Goal: Task Accomplishment & Management: Manage account settings

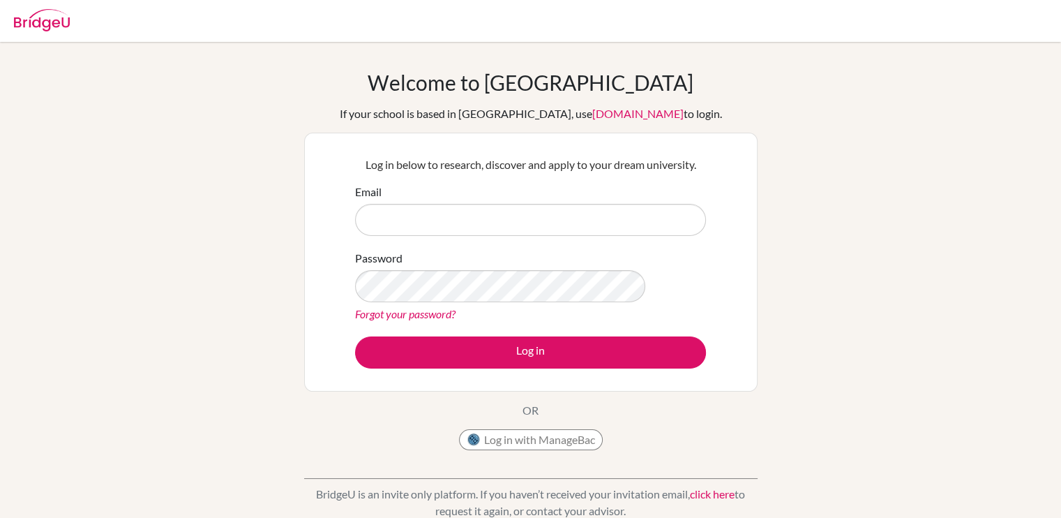
type input "[EMAIL_ADDRESS][DOMAIN_NAME]"
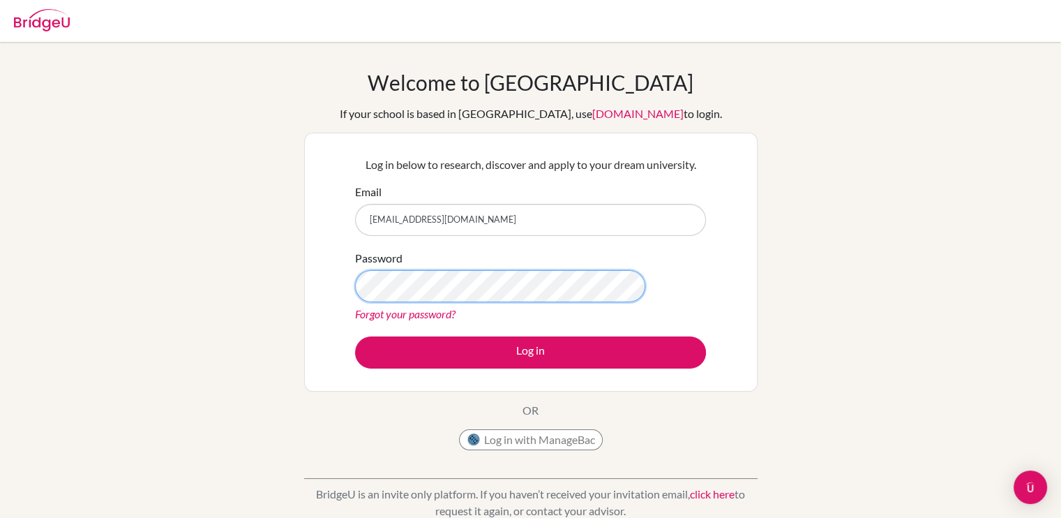
click at [355, 336] on button "Log in" at bounding box center [530, 352] width 351 height 32
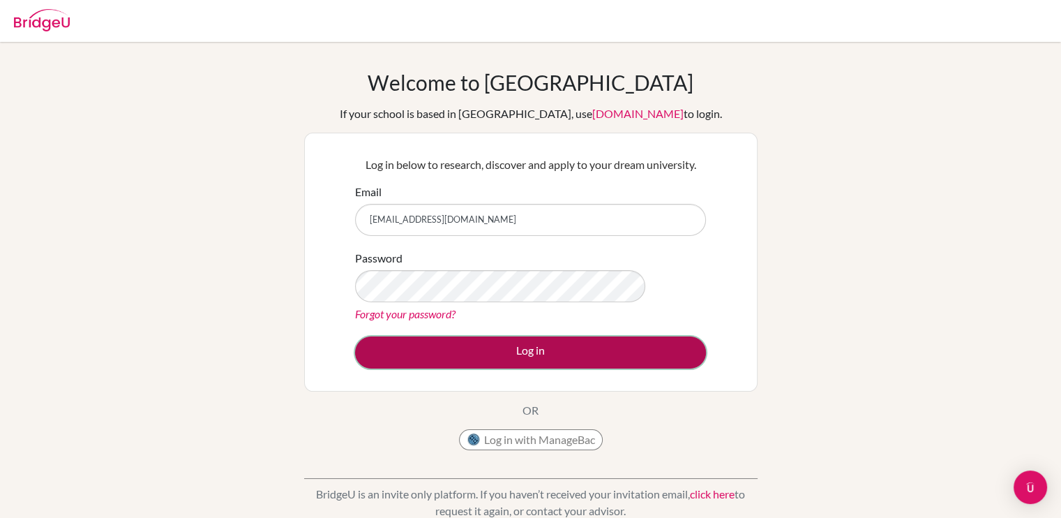
click at [550, 368] on button "Log in" at bounding box center [530, 352] width 351 height 32
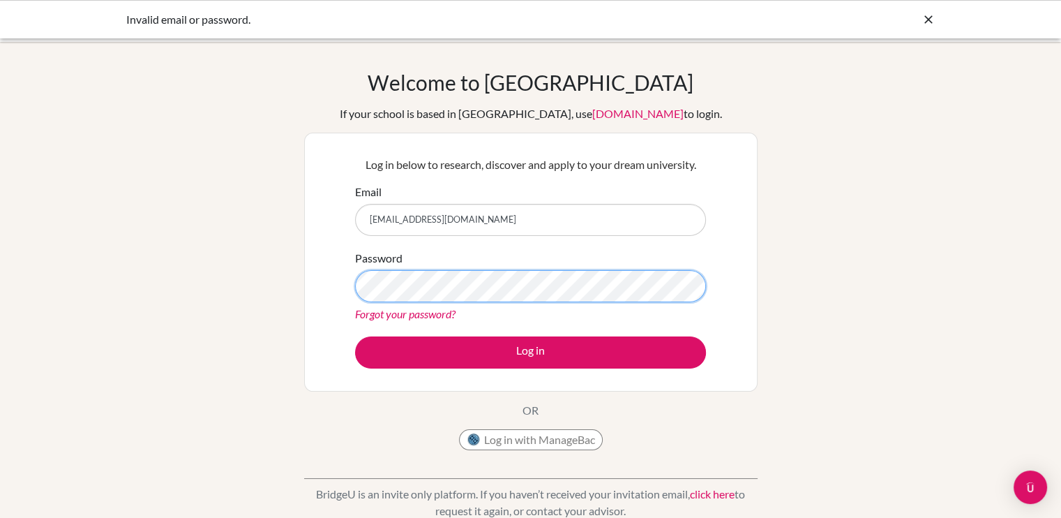
click at [355, 336] on button "Log in" at bounding box center [530, 352] width 351 height 32
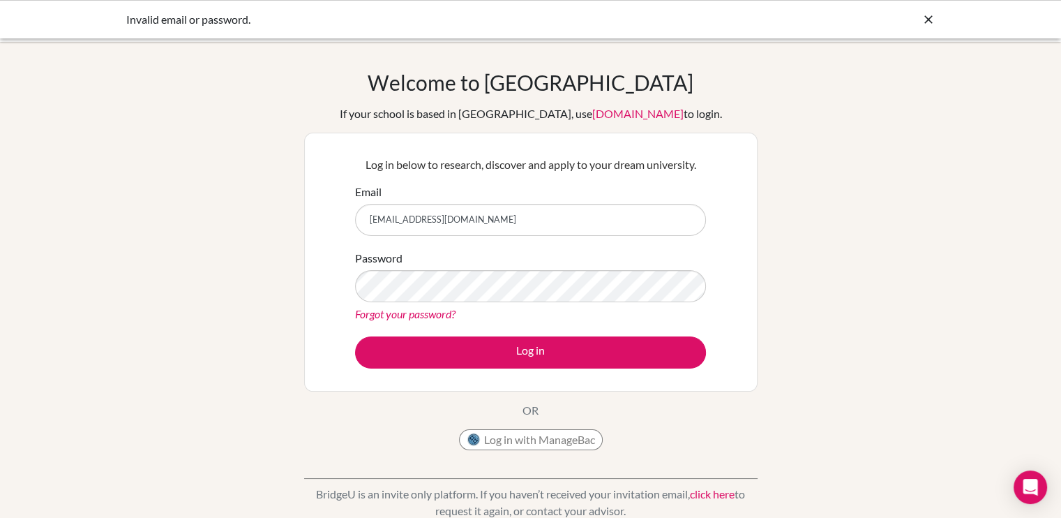
click at [421, 315] on link "Forgot your password?" at bounding box center [405, 313] width 100 height 13
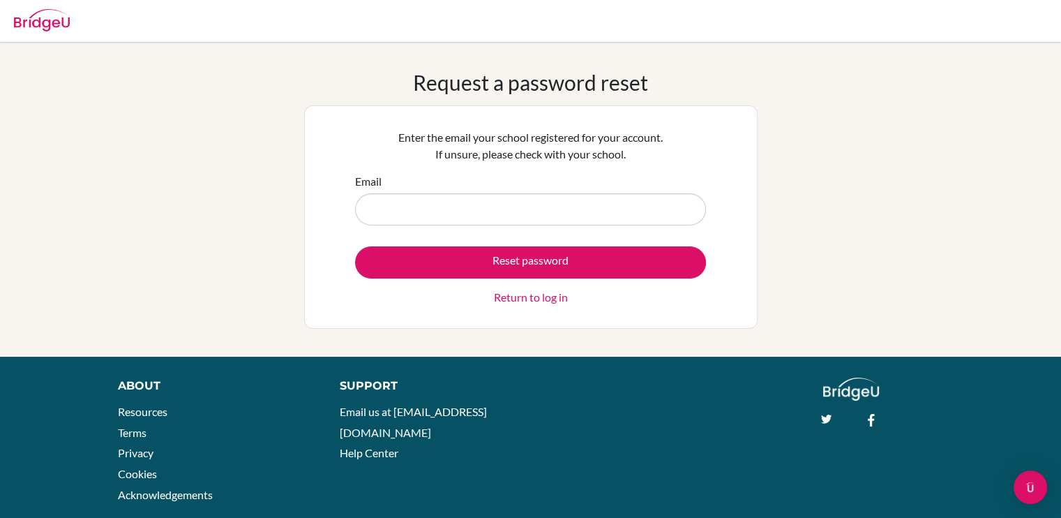
click at [438, 200] on input "Email" at bounding box center [530, 209] width 351 height 32
type input "yanglianji2022624@gmail.com"
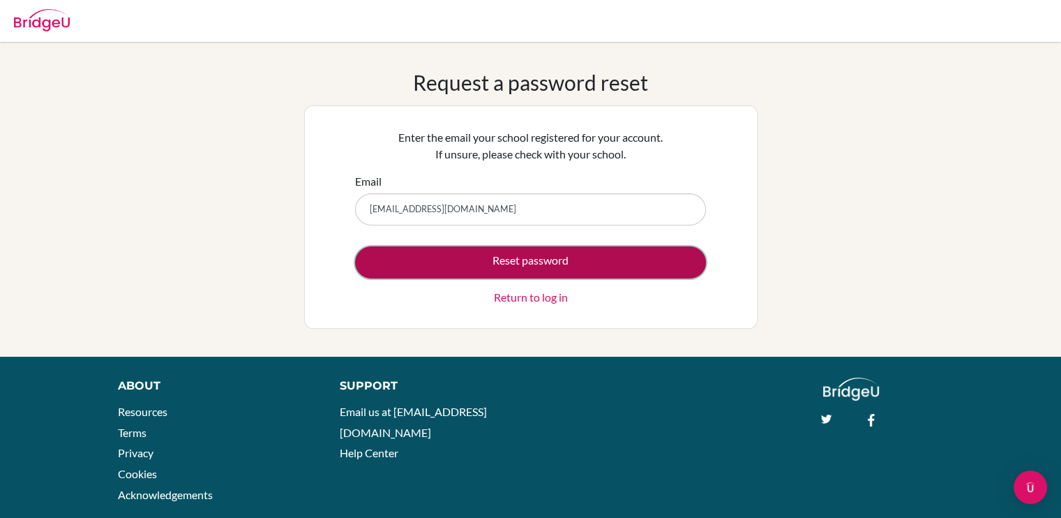
click at [481, 261] on button "Reset password" at bounding box center [530, 262] width 351 height 32
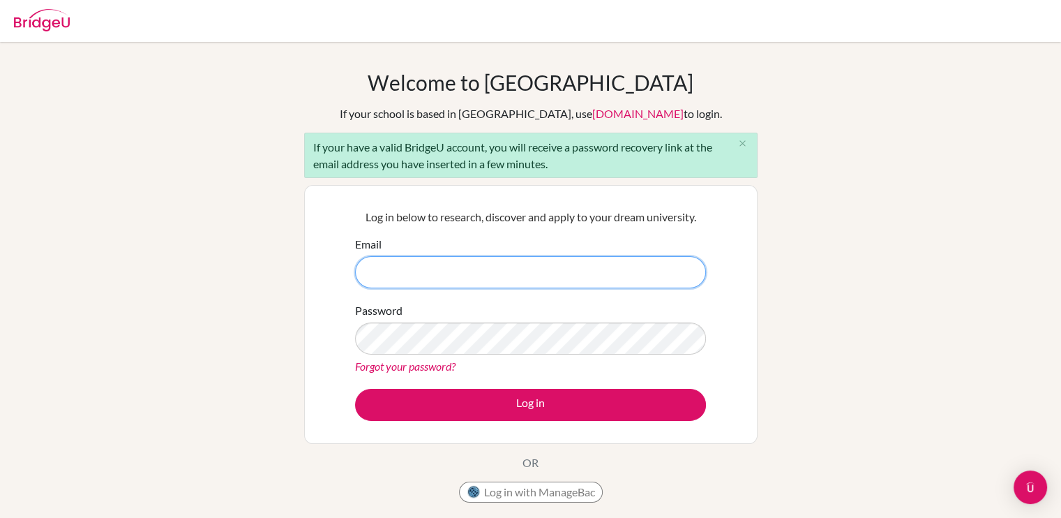
click at [578, 270] on input "Email" at bounding box center [530, 272] width 351 height 32
click at [454, 264] on input "Email" at bounding box center [530, 272] width 351 height 32
type input "[EMAIL_ADDRESS][DOMAIN_NAME]"
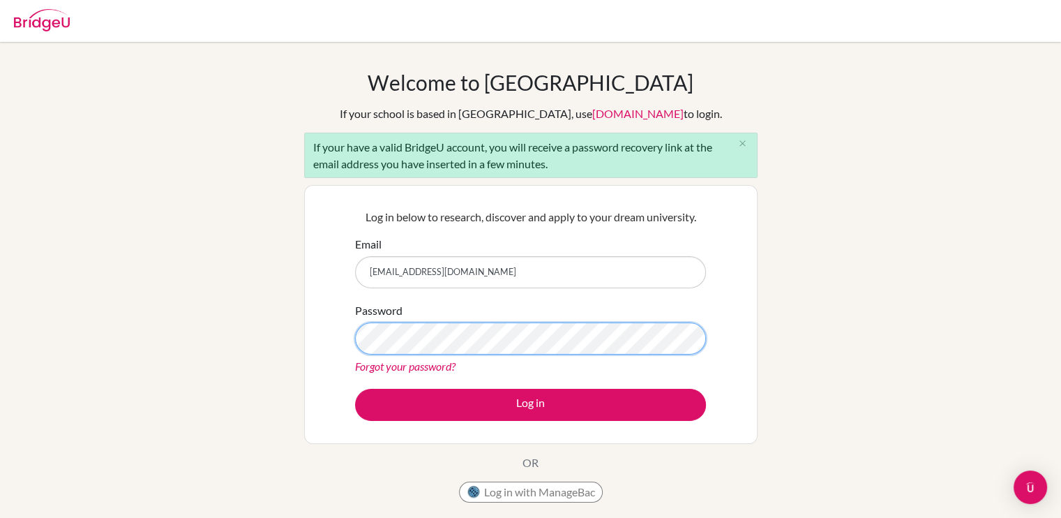
click at [355, 389] on button "Log in" at bounding box center [530, 405] width 351 height 32
